Goal: Task Accomplishment & Management: Manage account settings

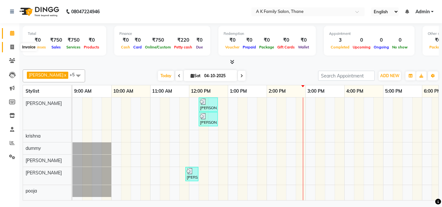
click at [16, 46] on span at bounding box center [11, 47] width 11 height 7
select select "service"
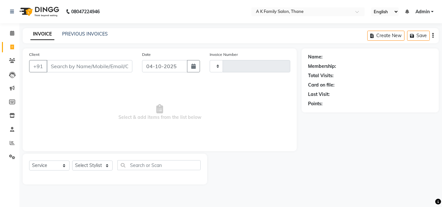
type input "1872"
select select "5033"
click at [84, 63] on input "Client" at bounding box center [90, 66] width 86 height 12
type input "8879890604"
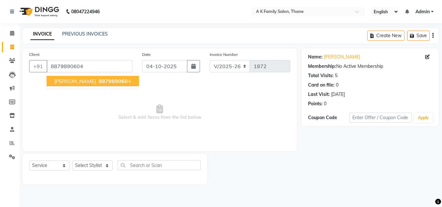
click at [106, 83] on span "887989060" at bounding box center [113, 81] width 29 height 6
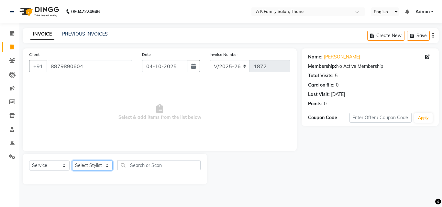
drag, startPoint x: 78, startPoint y: 165, endPoint x: 78, endPoint y: 161, distance: 3.9
click at [78, 165] on select "Select Stylist [PERSON_NAME] [PERSON_NAME] pooja [PERSON_NAME]" at bounding box center [92, 166] width 40 height 10
select select "32477"
click at [72, 161] on select "Select Stylist [PERSON_NAME] [PERSON_NAME] pooja [PERSON_NAME]" at bounding box center [92, 166] width 40 height 10
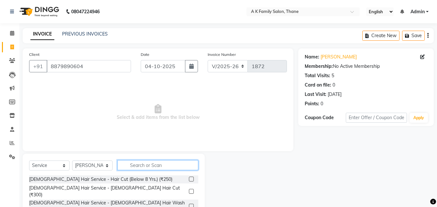
click at [144, 161] on input "text" at bounding box center [157, 165] width 81 height 10
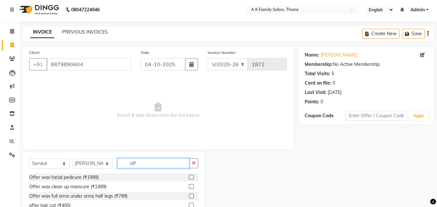
scroll to position [52, 0]
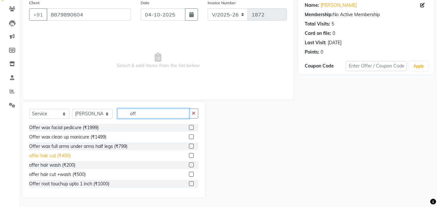
type input "off"
click at [56, 154] on div "offer hair cut (₹400)" at bounding box center [49, 156] width 41 height 7
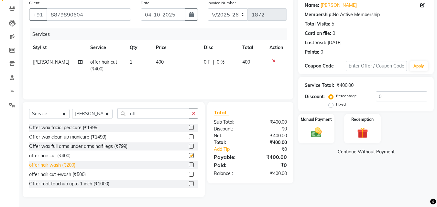
checkbox input "false"
click at [56, 168] on div "offer hair wash (₹200)" at bounding box center [52, 165] width 46 height 7
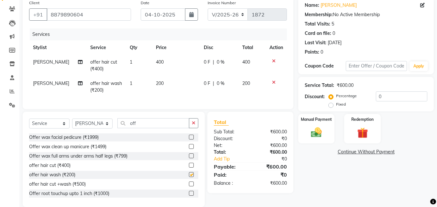
checkbox input "false"
click at [49, 85] on span "[PERSON_NAME]" at bounding box center [51, 84] width 36 height 6
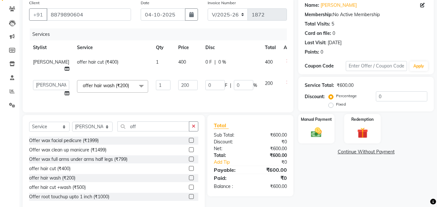
click at [49, 85] on select "[PERSON_NAME] [PERSON_NAME] pooja [PERSON_NAME]" at bounding box center [51, 85] width 36 height 10
select select "91996"
click at [178, 61] on span "400" at bounding box center [182, 62] width 8 height 6
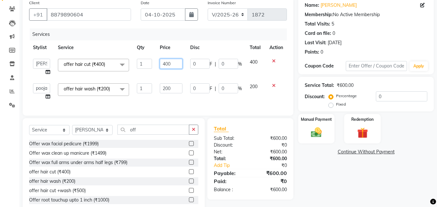
drag, startPoint x: 160, startPoint y: 61, endPoint x: 168, endPoint y: 62, distance: 7.9
click at [168, 62] on input "400" at bounding box center [171, 64] width 22 height 10
type input "300"
click at [168, 94] on td "200" at bounding box center [171, 92] width 30 height 25
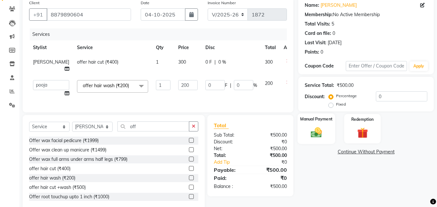
click at [319, 131] on img at bounding box center [316, 132] width 18 height 13
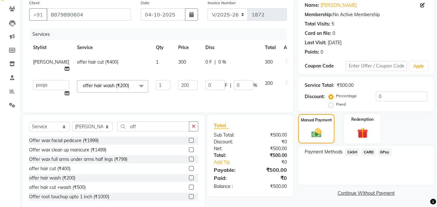
click at [348, 152] on span "CASH" at bounding box center [352, 152] width 14 height 7
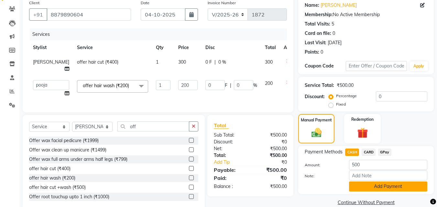
click at [358, 186] on button "Add Payment" at bounding box center [388, 187] width 78 height 10
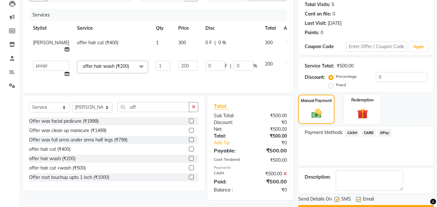
scroll to position [89, 0]
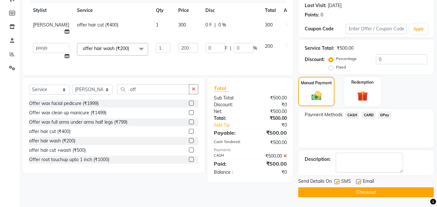
click at [371, 192] on button "Checkout" at bounding box center [366, 193] width 136 height 10
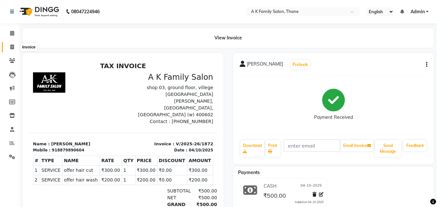
click at [17, 47] on span at bounding box center [11, 47] width 11 height 7
select select "service"
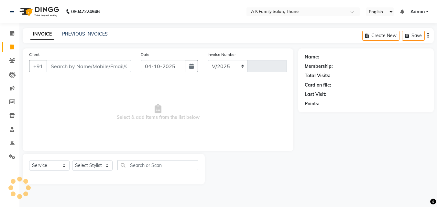
select select "5033"
type input "1873"
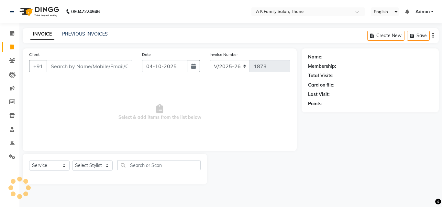
click at [83, 74] on div "Client +91" at bounding box center [80, 64] width 113 height 27
click at [84, 70] on input "Client" at bounding box center [90, 66] width 86 height 12
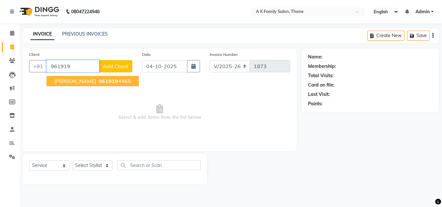
click at [112, 80] on span "961919" at bounding box center [108, 81] width 19 height 6
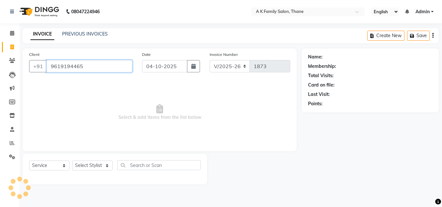
type input "9619194465"
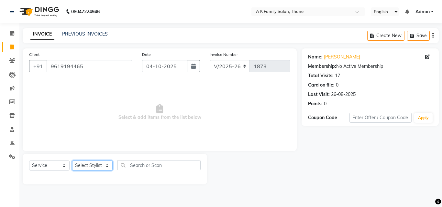
click at [99, 162] on select "Select Stylist [PERSON_NAME] [PERSON_NAME] pooja [PERSON_NAME]" at bounding box center [92, 166] width 40 height 10
select select "32477"
click at [72, 161] on select "Select Stylist [PERSON_NAME] [PERSON_NAME] pooja [PERSON_NAME]" at bounding box center [92, 166] width 40 height 10
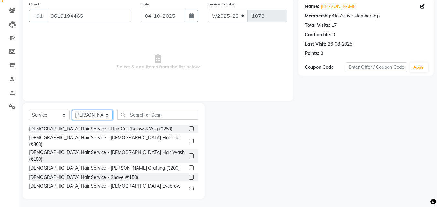
scroll to position [52, 0]
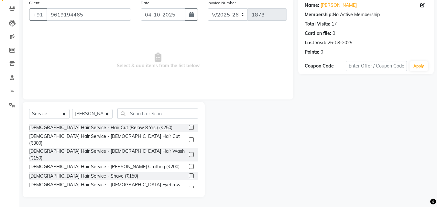
click at [67, 133] on div "[DEMOGRAPHIC_DATA] Hair Service - Hair Cut (Below 8 Yrs.) (₹250) [DEMOGRAPHIC_D…" at bounding box center [113, 156] width 169 height 65
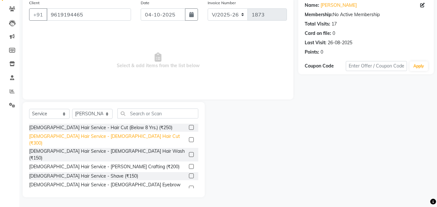
click at [67, 135] on div "[DEMOGRAPHIC_DATA] Hair Service - [DEMOGRAPHIC_DATA] Hair Cut (₹300)" at bounding box center [107, 140] width 157 height 14
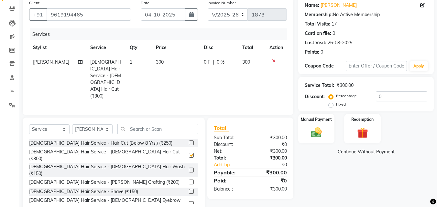
checkbox input "false"
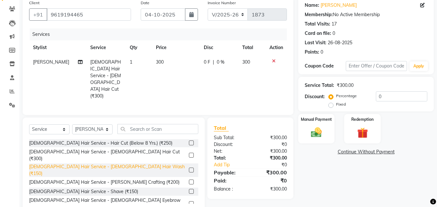
click at [73, 164] on div "[DEMOGRAPHIC_DATA] Hair Service - [DEMOGRAPHIC_DATA] Hair Wash (₹150)" at bounding box center [107, 171] width 157 height 14
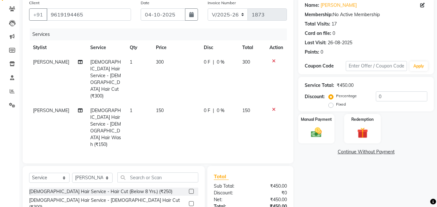
checkbox input "false"
click at [52, 69] on td "[PERSON_NAME]" at bounding box center [57, 79] width 57 height 49
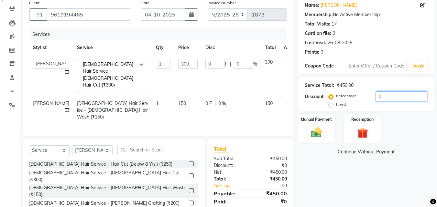
click at [399, 98] on input "0" at bounding box center [401, 97] width 51 height 10
type input "2"
type input "6"
type input "2"
type input "20"
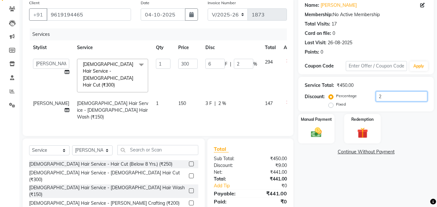
type input "60"
type input "20"
click at [233, 101] on td "30 F | 20 %" at bounding box center [232, 110] width 60 height 28
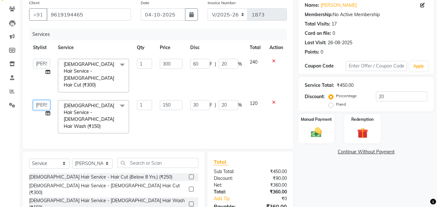
click at [39, 100] on select "[PERSON_NAME] [PERSON_NAME] pooja [PERSON_NAME]" at bounding box center [41, 105] width 17 height 10
select select "91996"
click at [322, 127] on img at bounding box center [316, 132] width 18 height 13
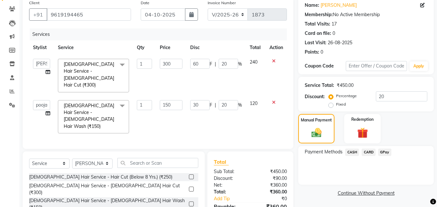
click at [385, 150] on span "GPay" at bounding box center [384, 152] width 13 height 7
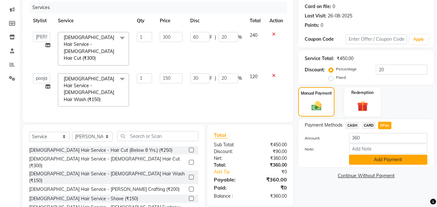
click at [391, 156] on button "Add Payment" at bounding box center [388, 160] width 78 height 10
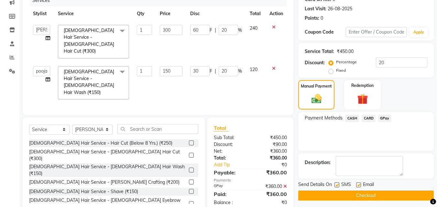
scroll to position [89, 0]
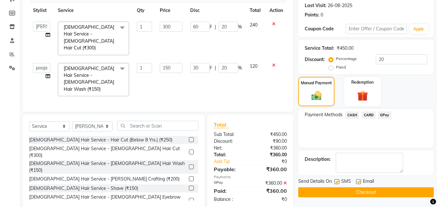
click at [388, 192] on button "Checkout" at bounding box center [366, 193] width 136 height 10
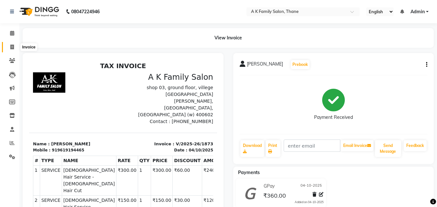
click at [15, 48] on span at bounding box center [11, 47] width 11 height 7
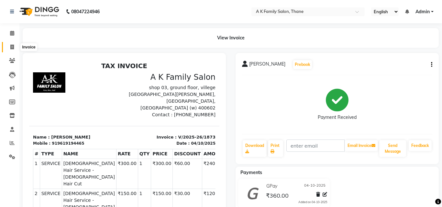
select select "service"
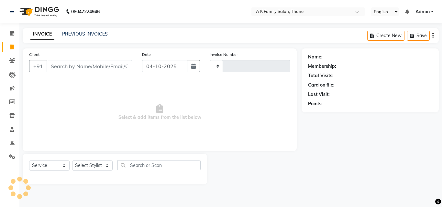
type input "1874"
select select "5033"
click at [102, 63] on input "Client" at bounding box center [90, 66] width 86 height 12
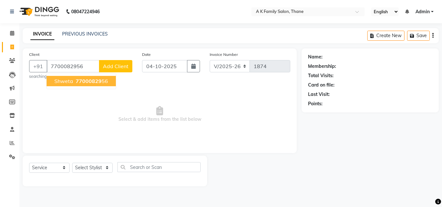
type input "7700082956"
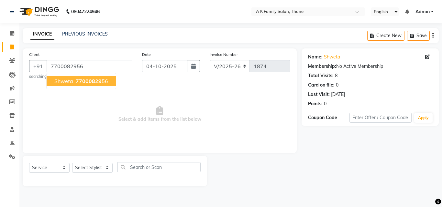
click at [97, 84] on span "77000829" at bounding box center [89, 81] width 26 height 6
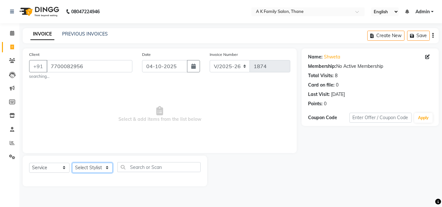
click at [84, 170] on select "Select Stylist [PERSON_NAME] [PERSON_NAME] pooja [PERSON_NAME]" at bounding box center [92, 168] width 40 height 10
select select "91996"
click at [72, 163] on select "Select Stylist [PERSON_NAME] [PERSON_NAME] pooja [PERSON_NAME]" at bounding box center [92, 168] width 40 height 10
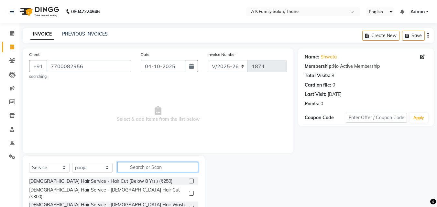
click at [137, 169] on input "text" at bounding box center [157, 167] width 81 height 10
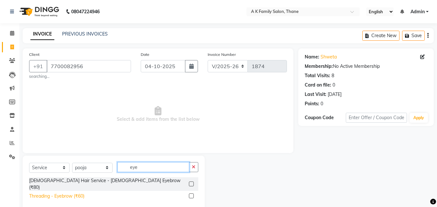
type input "eye"
click at [41, 193] on div "Threading - Eyebrow (₹60)" at bounding box center [56, 196] width 55 height 7
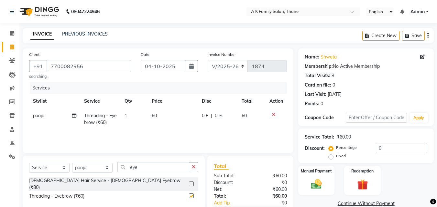
checkbox input "false"
click at [171, 114] on td "60" at bounding box center [173, 119] width 50 height 21
select select "91996"
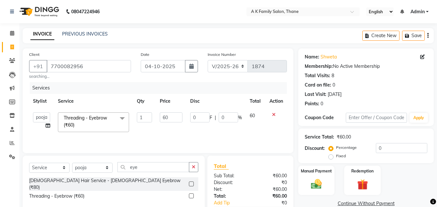
click at [171, 114] on input "60" at bounding box center [171, 118] width 22 height 10
type input "6"
type input "50"
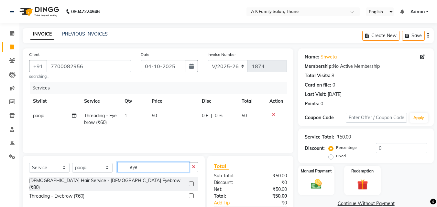
click at [142, 168] on input "eye" at bounding box center [153, 167] width 72 height 10
type input "e"
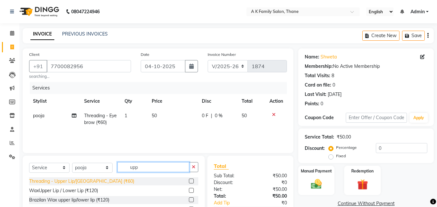
type input "upp"
click at [102, 182] on div "Threading - Upper Lip/[GEOGRAPHIC_DATA] (₹60)" at bounding box center [81, 181] width 105 height 7
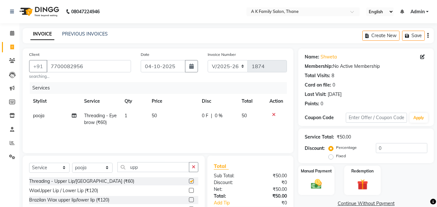
checkbox input "false"
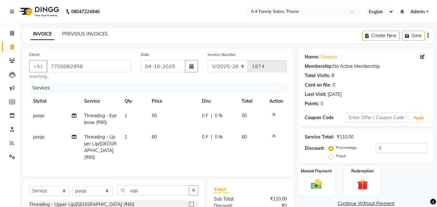
click at [162, 135] on td "60" at bounding box center [173, 147] width 50 height 35
select select "91996"
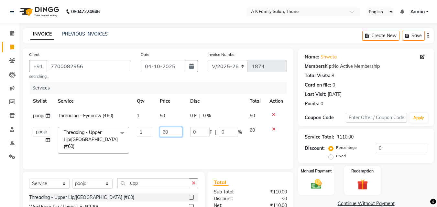
click at [162, 135] on input "60" at bounding box center [171, 132] width 22 height 10
type input "40"
click at [162, 150] on td "40" at bounding box center [171, 140] width 30 height 34
select select "91996"
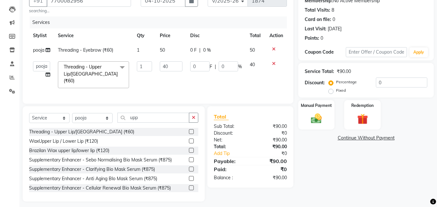
scroll to position [68, 0]
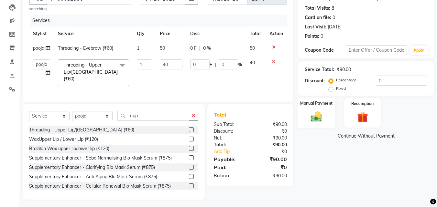
click at [320, 122] on img at bounding box center [316, 116] width 18 height 13
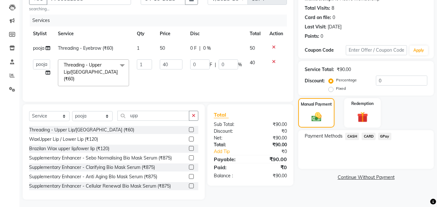
click at [351, 138] on span "CASH" at bounding box center [352, 136] width 14 height 7
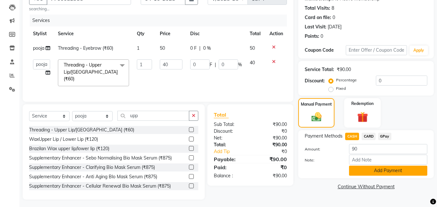
click at [356, 169] on button "Add Payment" at bounding box center [388, 171] width 78 height 10
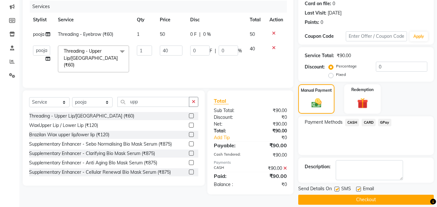
scroll to position [89, 0]
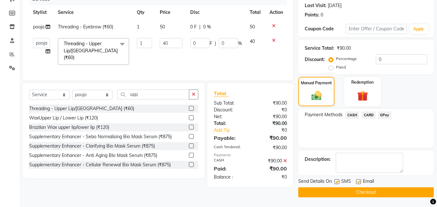
click at [371, 196] on button "Checkout" at bounding box center [366, 193] width 136 height 10
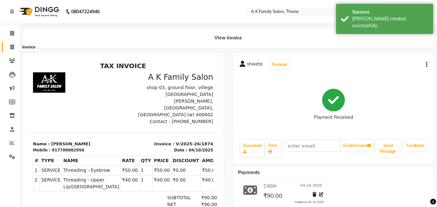
click at [7, 46] on span at bounding box center [11, 47] width 11 height 7
select select "service"
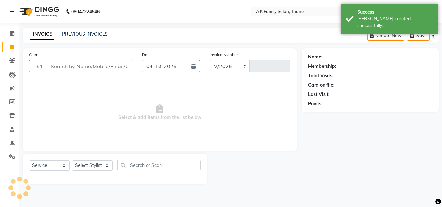
select select "5033"
type input "1875"
click at [64, 69] on input "Client" at bounding box center [90, 66] width 86 height 12
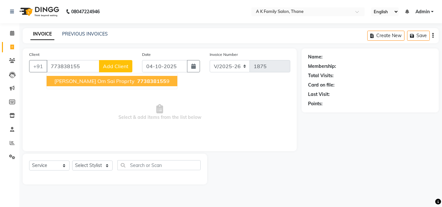
click at [67, 82] on span "[PERSON_NAME] om sai proprty" at bounding box center [94, 81] width 80 height 6
type input "7738381559"
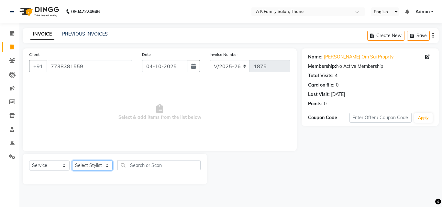
click at [81, 164] on select "Select Stylist [PERSON_NAME] [PERSON_NAME] pooja [PERSON_NAME]" at bounding box center [92, 166] width 40 height 10
select select "32477"
click at [72, 161] on select "Select Stylist [PERSON_NAME] [PERSON_NAME] pooja [PERSON_NAME]" at bounding box center [92, 166] width 40 height 10
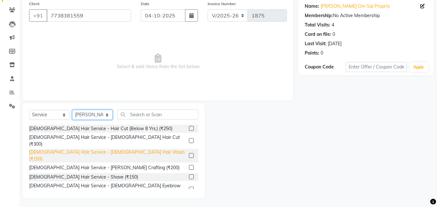
scroll to position [52, 0]
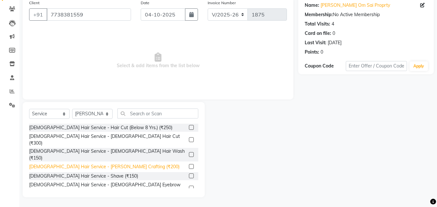
click at [95, 164] on div "[DEMOGRAPHIC_DATA] Hair Service - [PERSON_NAME] Crafting (₹200)" at bounding box center [104, 167] width 150 height 7
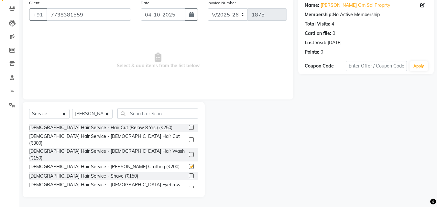
checkbox input "false"
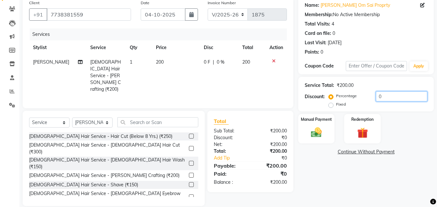
click at [383, 99] on input "0" at bounding box center [401, 97] width 51 height 10
type input "20"
click at [314, 130] on img at bounding box center [316, 132] width 18 height 13
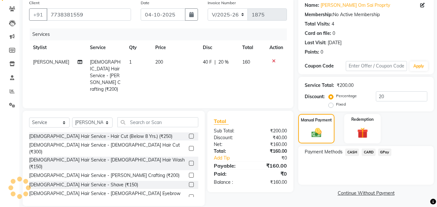
click at [356, 154] on span "CASH" at bounding box center [352, 152] width 14 height 7
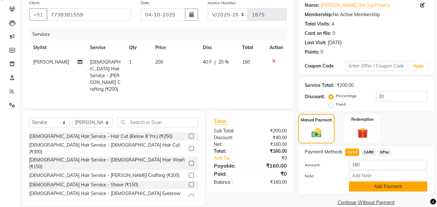
click at [361, 184] on button "Add Payment" at bounding box center [388, 187] width 78 height 10
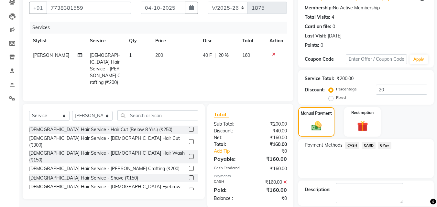
scroll to position [89, 0]
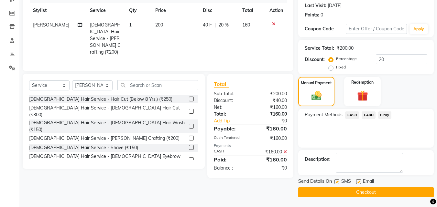
click at [360, 192] on button "Checkout" at bounding box center [366, 193] width 136 height 10
